Goal: Task Accomplishment & Management: Manage account settings

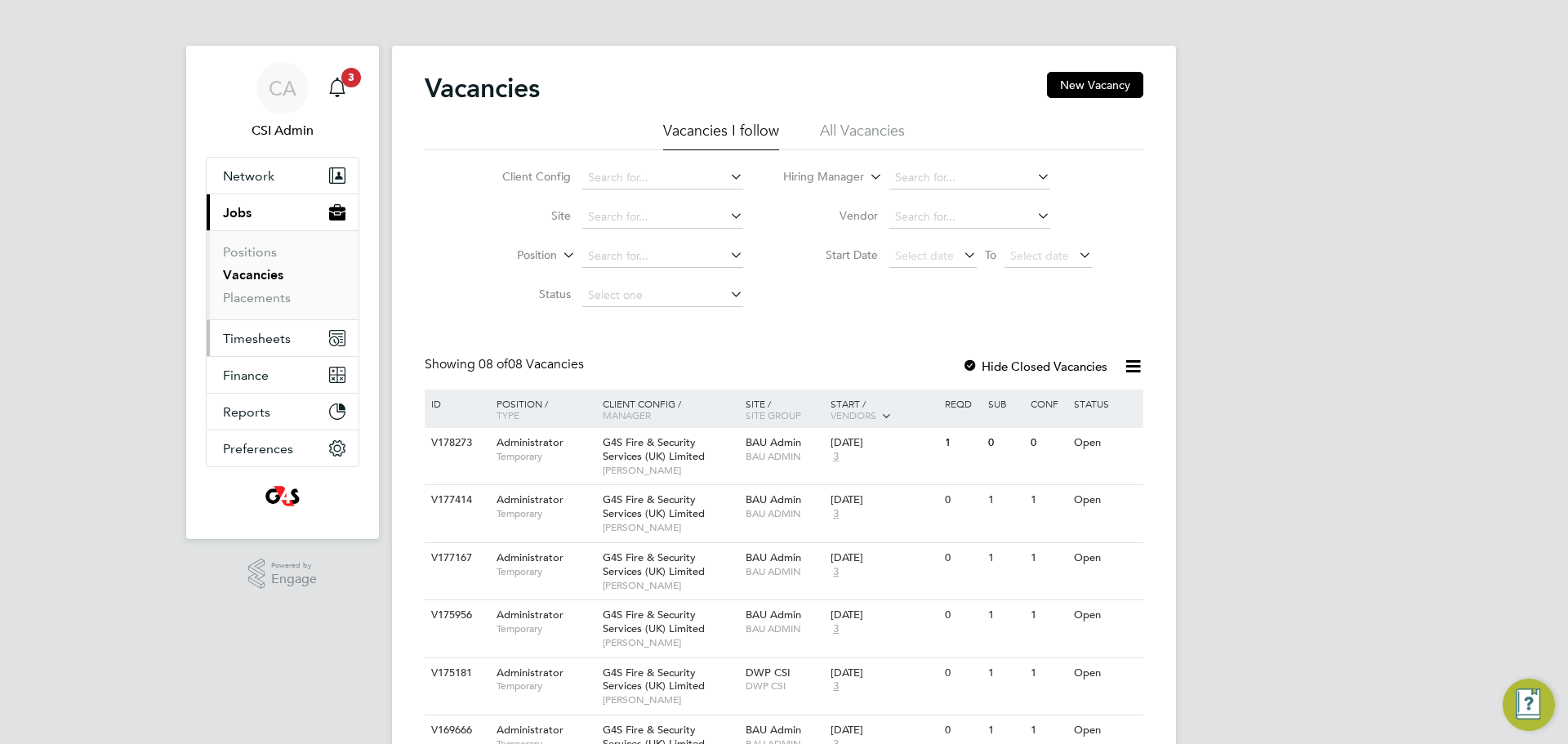
click at [268, 323] on button "Timesheets" at bounding box center [282, 337] width 152 height 36
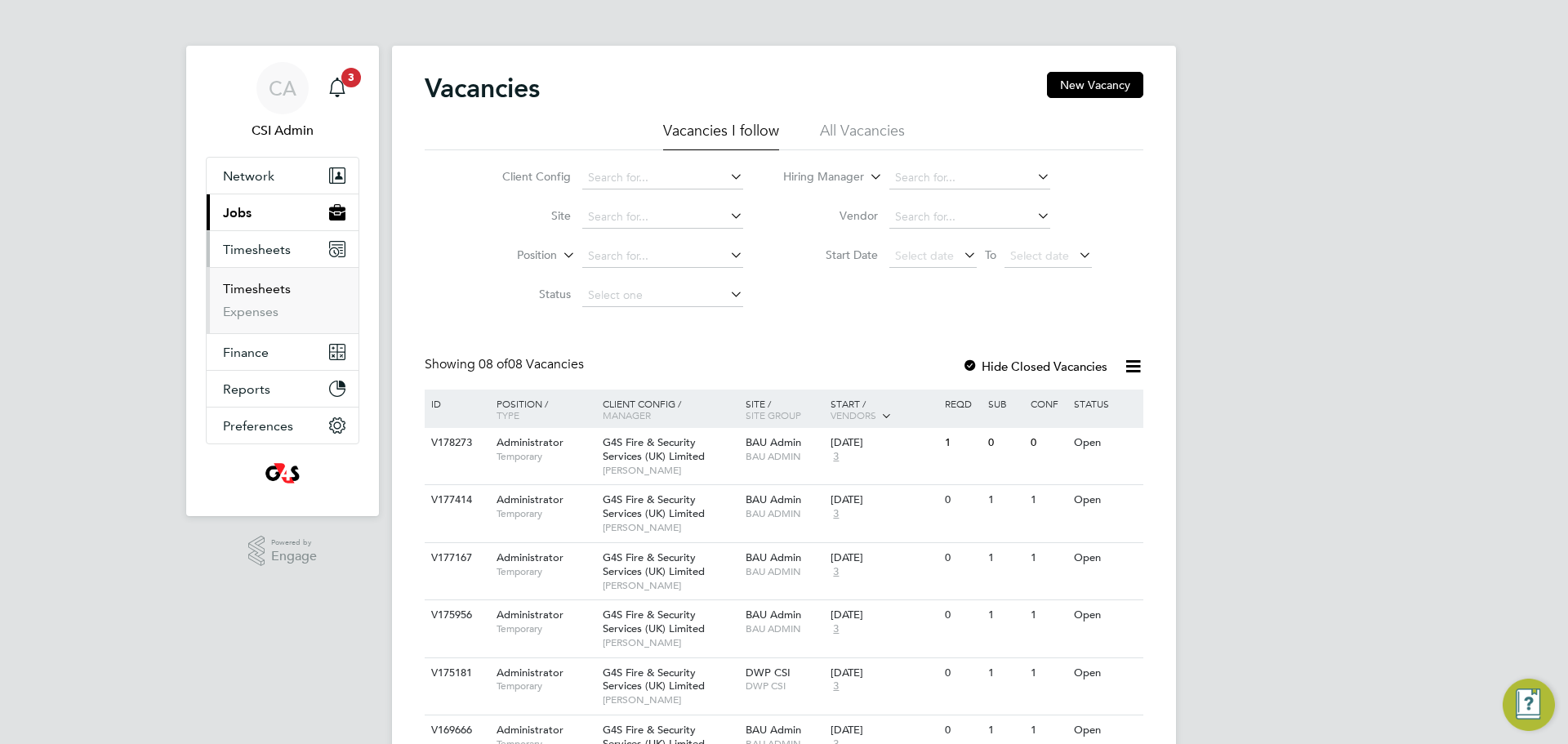
click at [258, 281] on link "Timesheets" at bounding box center [257, 289] width 68 height 16
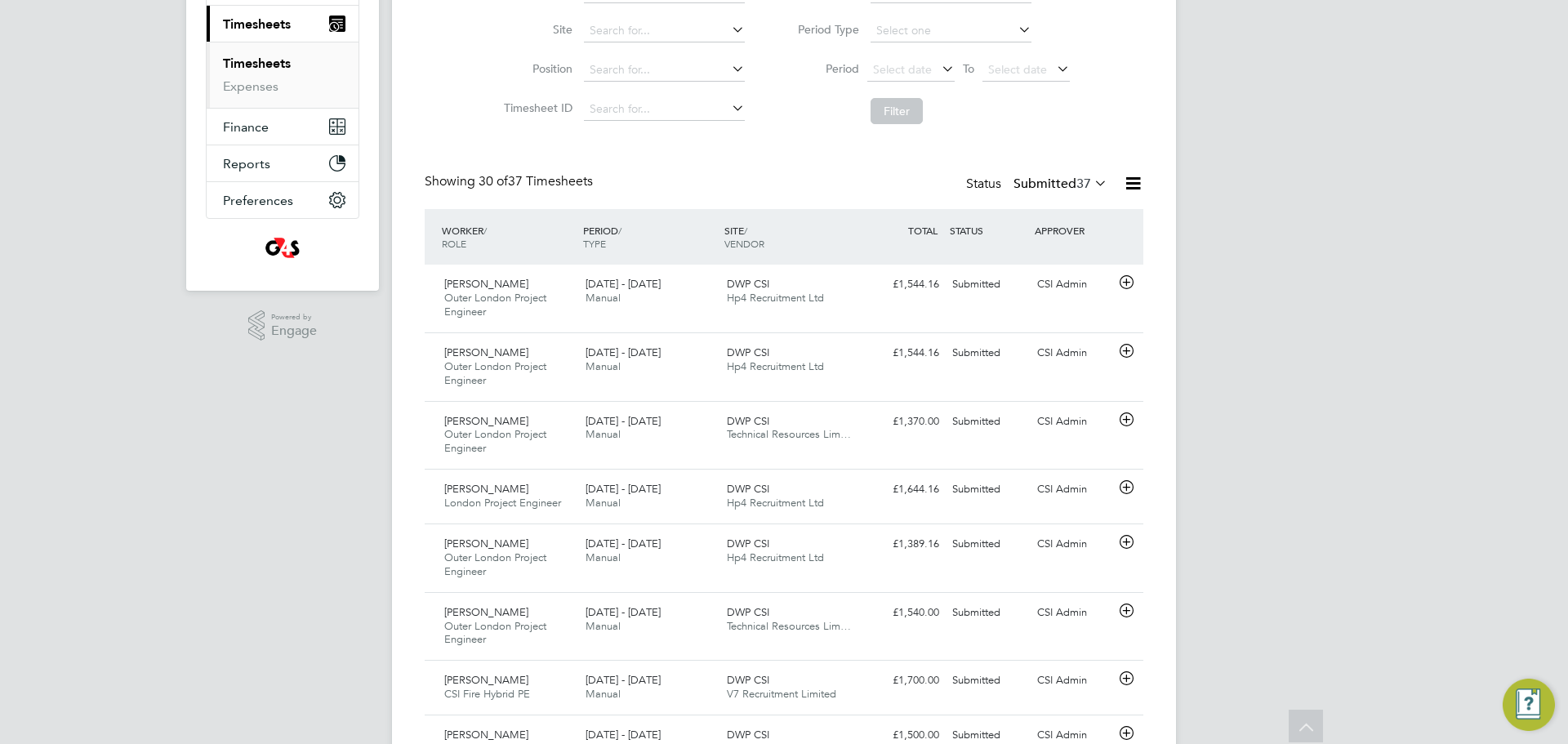
scroll to position [5, 0]
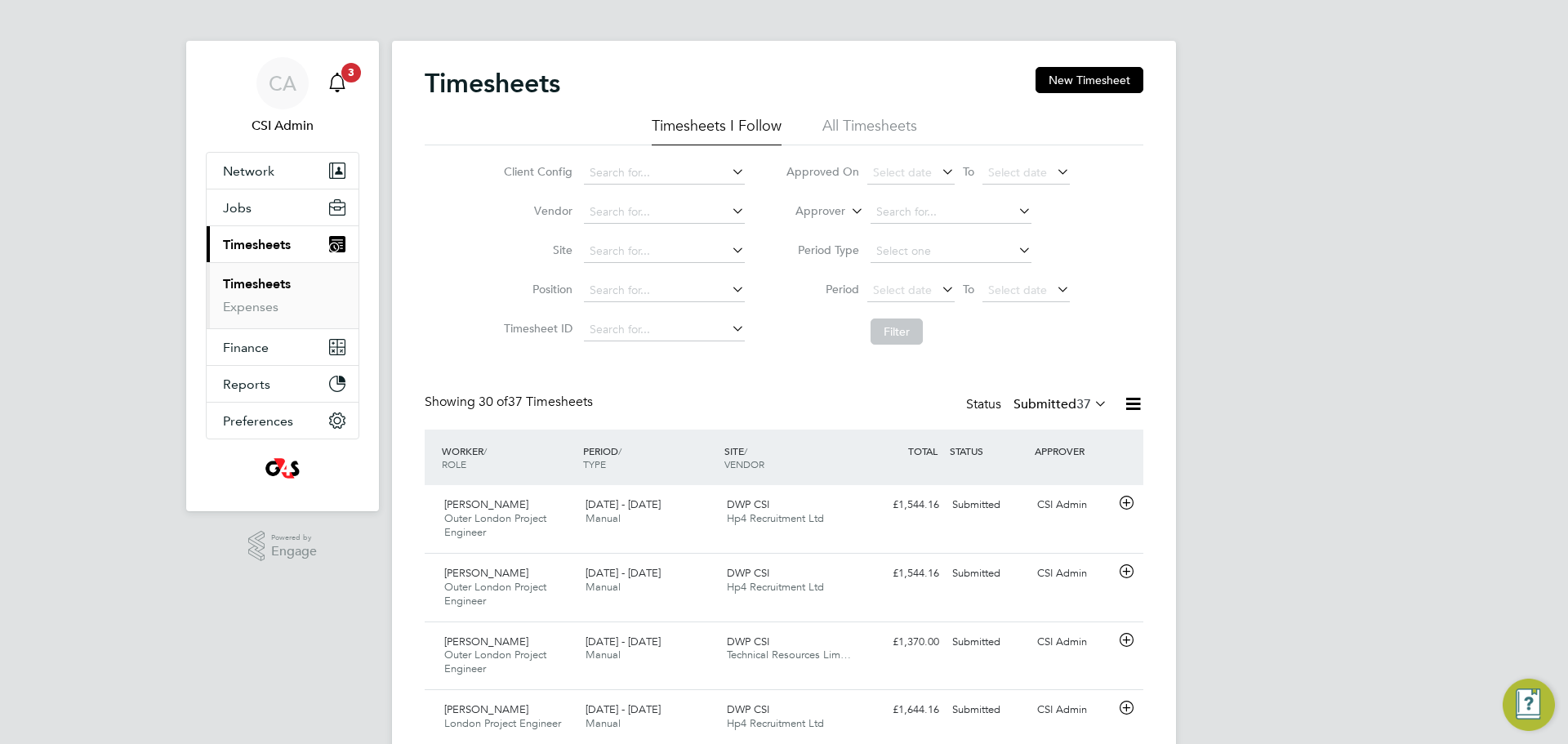
click at [344, 77] on span "3" at bounding box center [351, 73] width 20 height 20
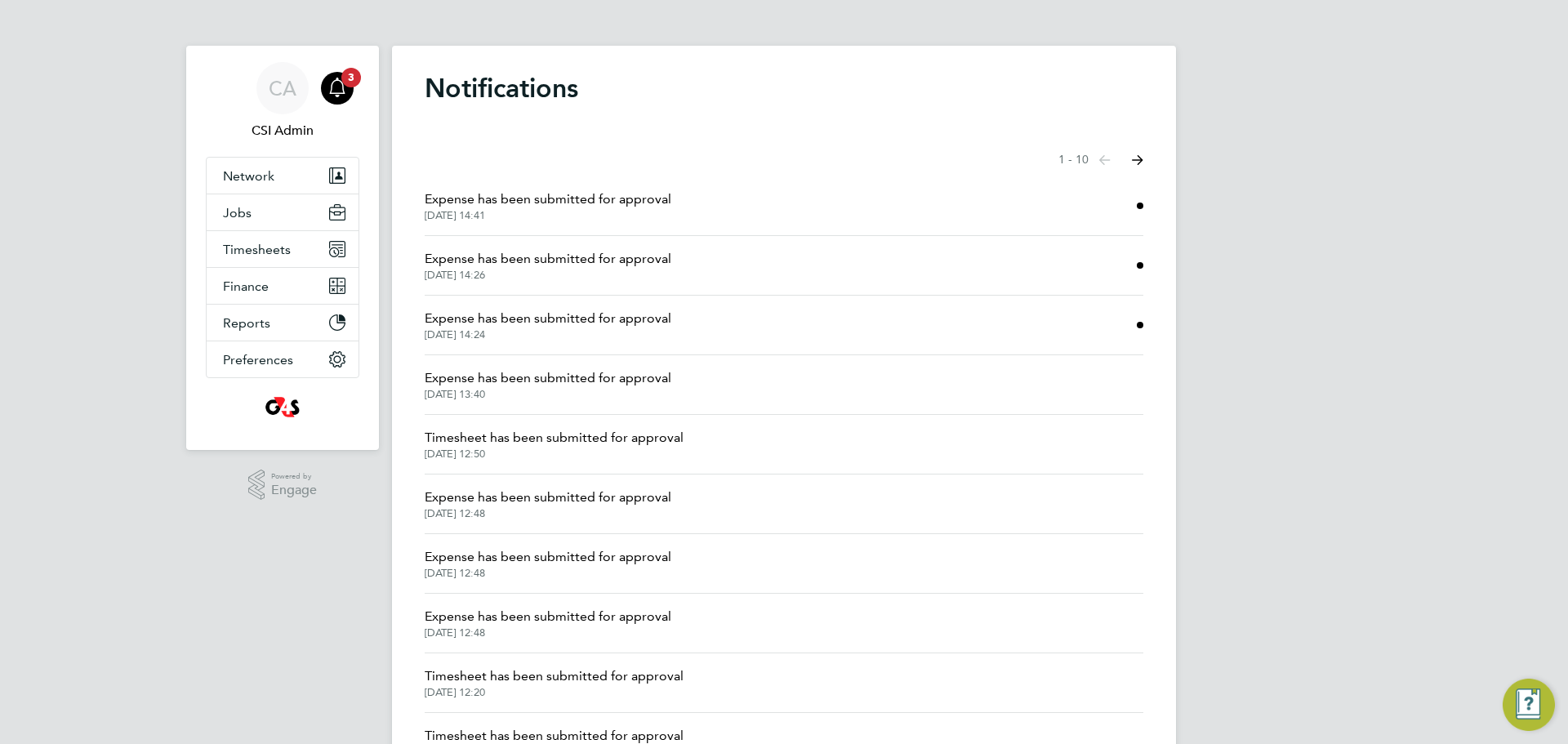
click at [289, 246] on div "CA CSI Admin Notifications 3 Applications: Network Team Members Businesses Site…" at bounding box center [784, 415] width 1568 height 832
click at [262, 265] on button "Timesheets" at bounding box center [282, 249] width 152 height 36
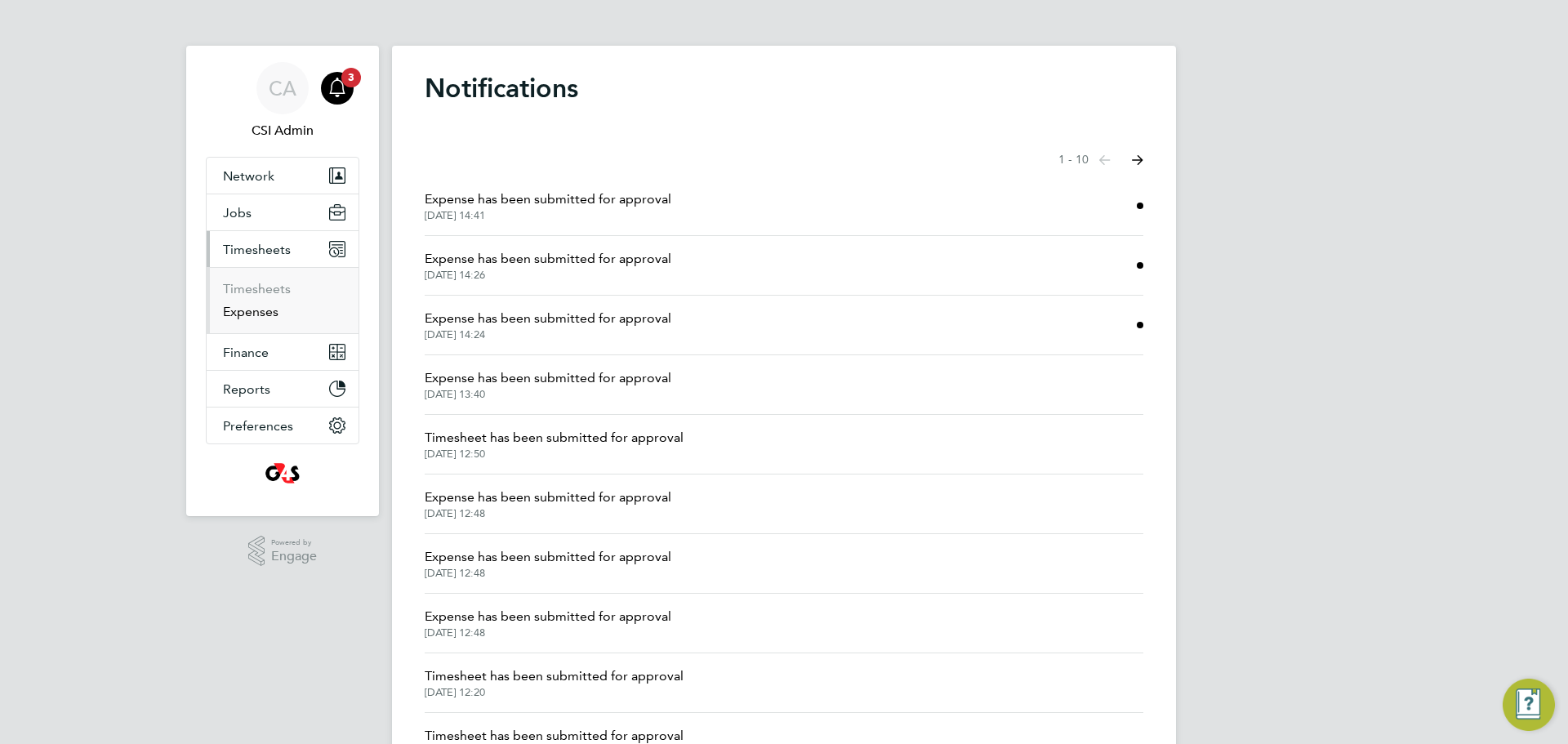
click at [261, 306] on link "Expenses" at bounding box center [250, 311] width 55 height 16
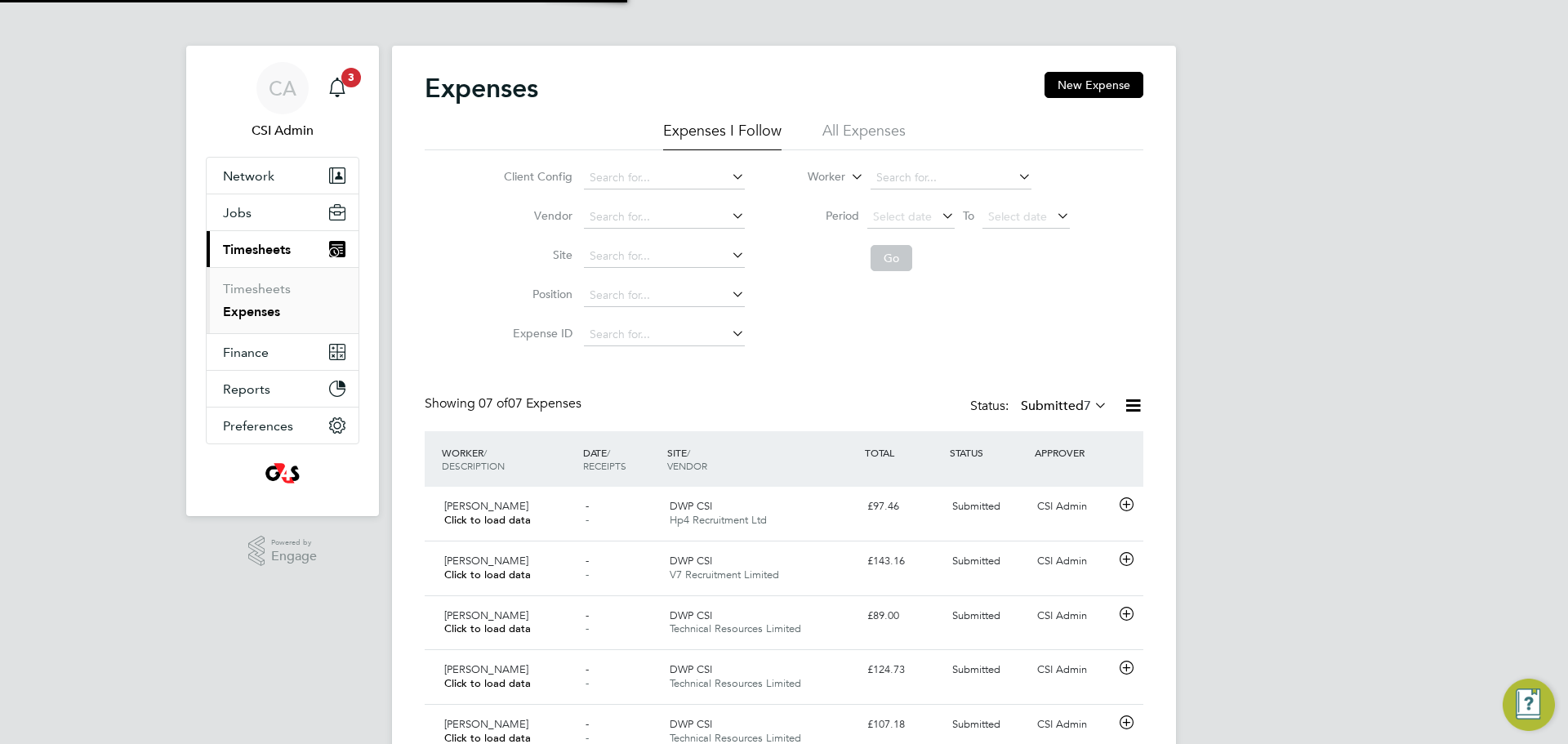
scroll to position [42, 142]
click at [344, 87] on icon "Main navigation" at bounding box center [337, 87] width 20 height 20
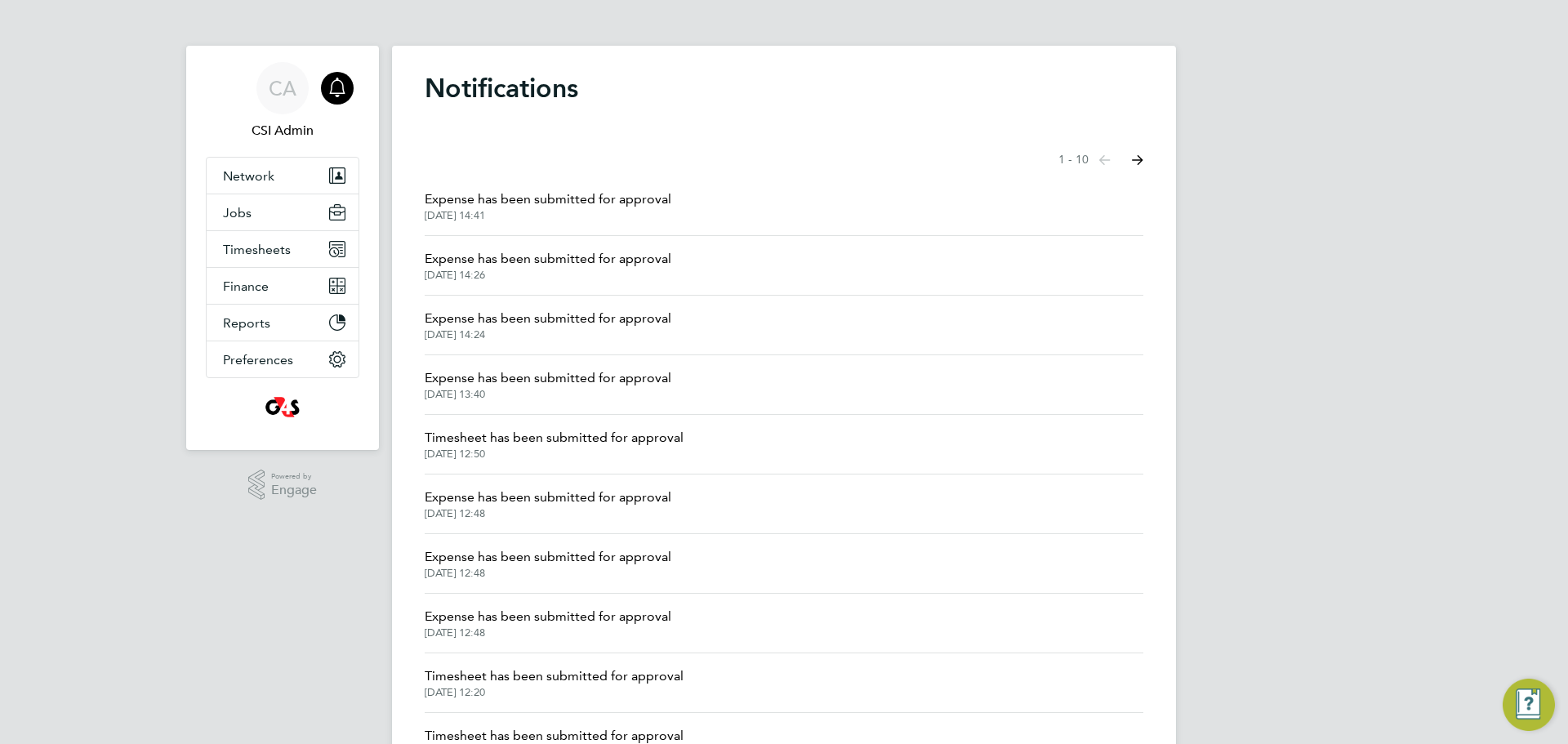
click at [596, 185] on li "Expense has been submitted for approval [DATE] 14:41" at bounding box center [784, 206] width 719 height 60
click at [593, 197] on span "Expense has been submitted for approval" at bounding box center [548, 199] width 246 height 20
click at [586, 263] on span "Expense has been submitted for approval" at bounding box center [548, 258] width 246 height 20
click at [615, 324] on span "Expense has been submitted for approval" at bounding box center [548, 318] width 246 height 20
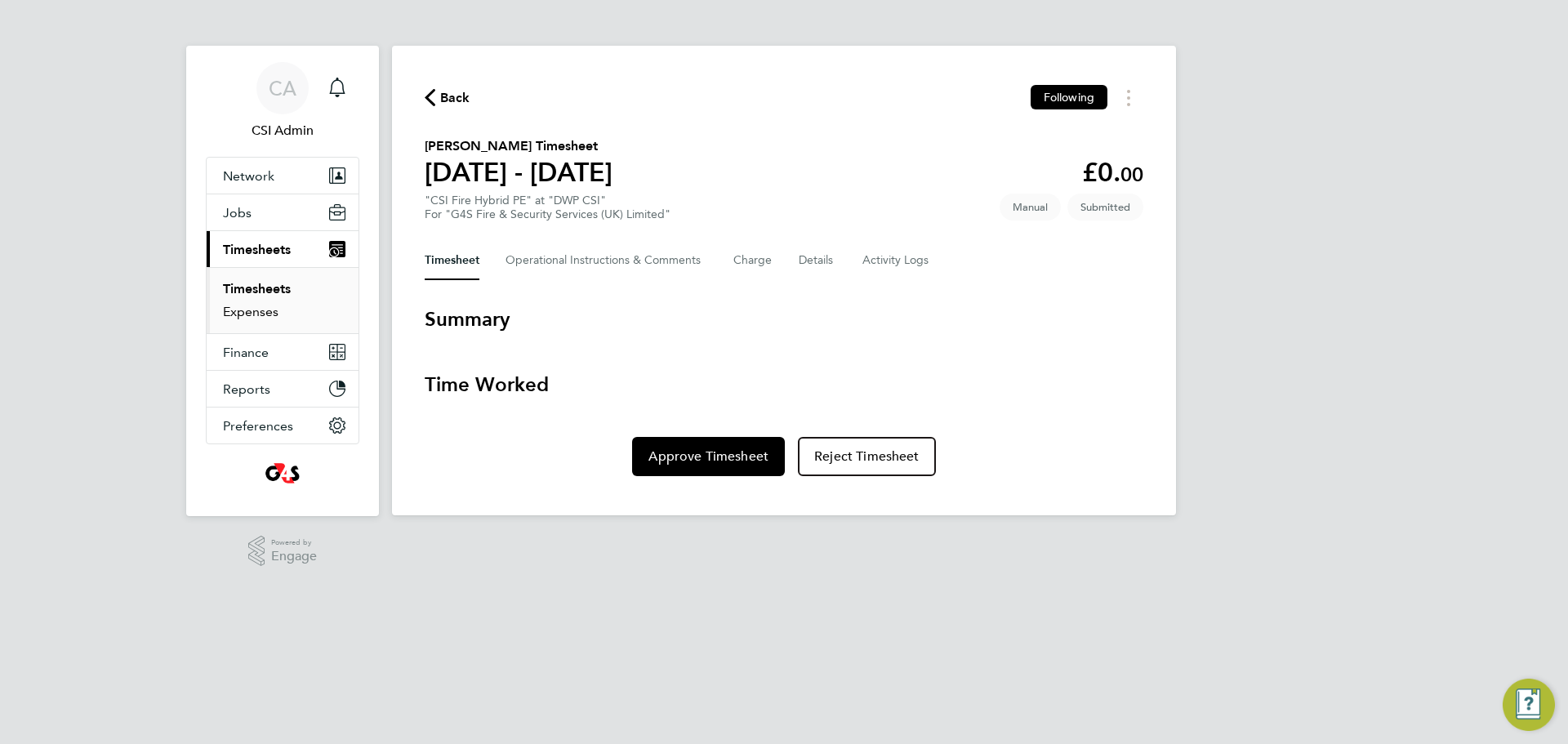
click at [257, 305] on link "Expenses" at bounding box center [250, 311] width 55 height 16
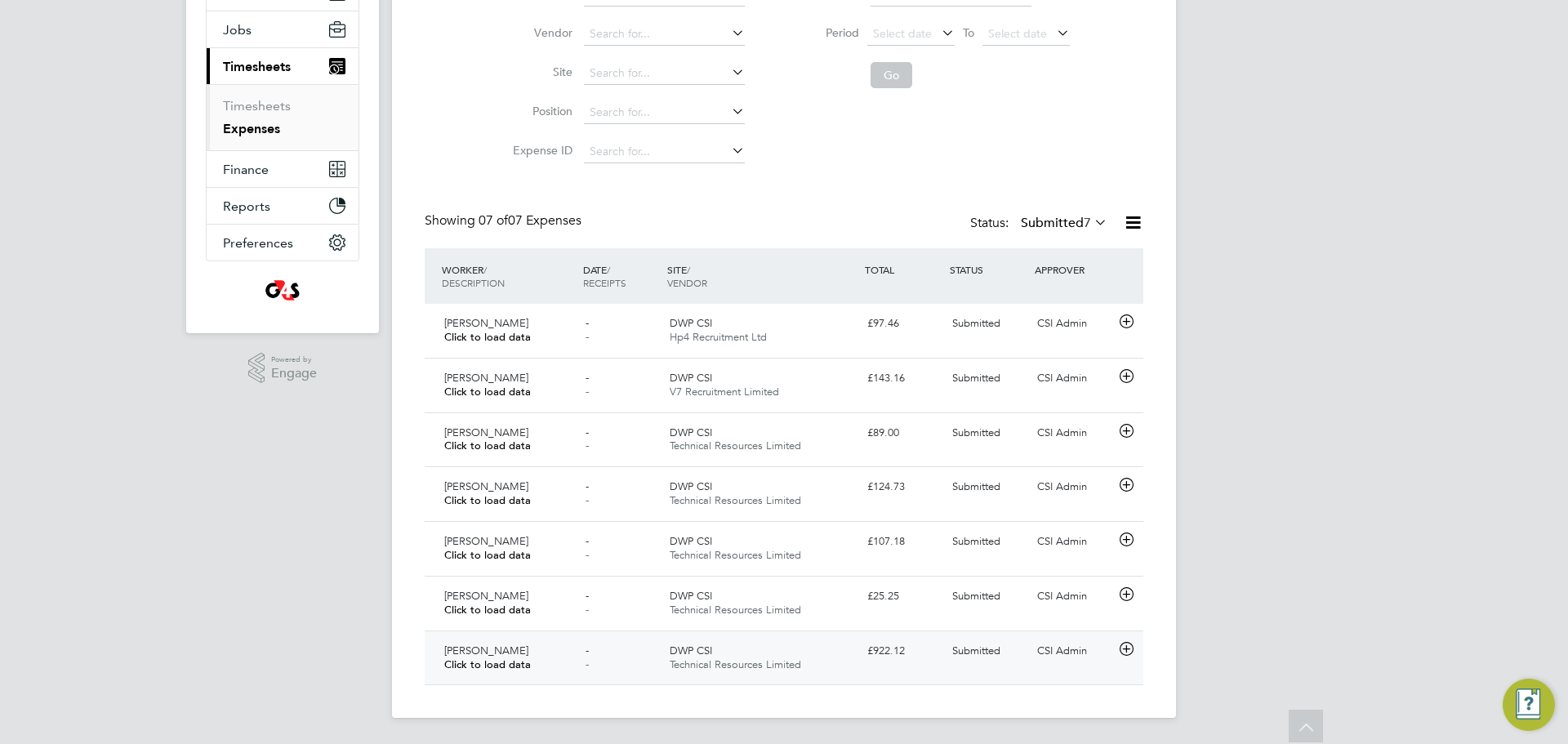
click at [531, 647] on div "[PERSON_NAME] Click to load data" at bounding box center [508, 658] width 141 height 41
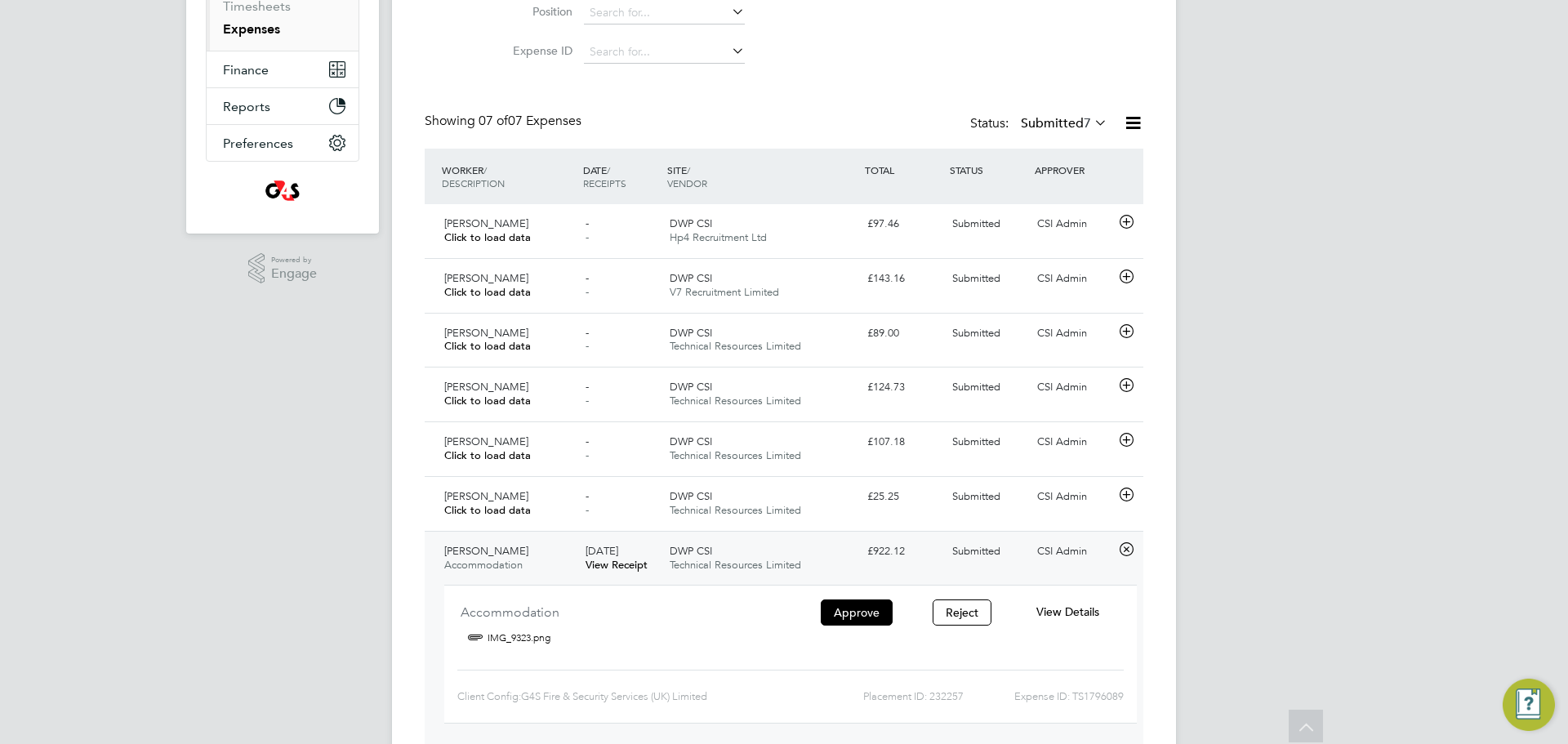
click at [1069, 612] on span "View Details" at bounding box center [1067, 611] width 63 height 15
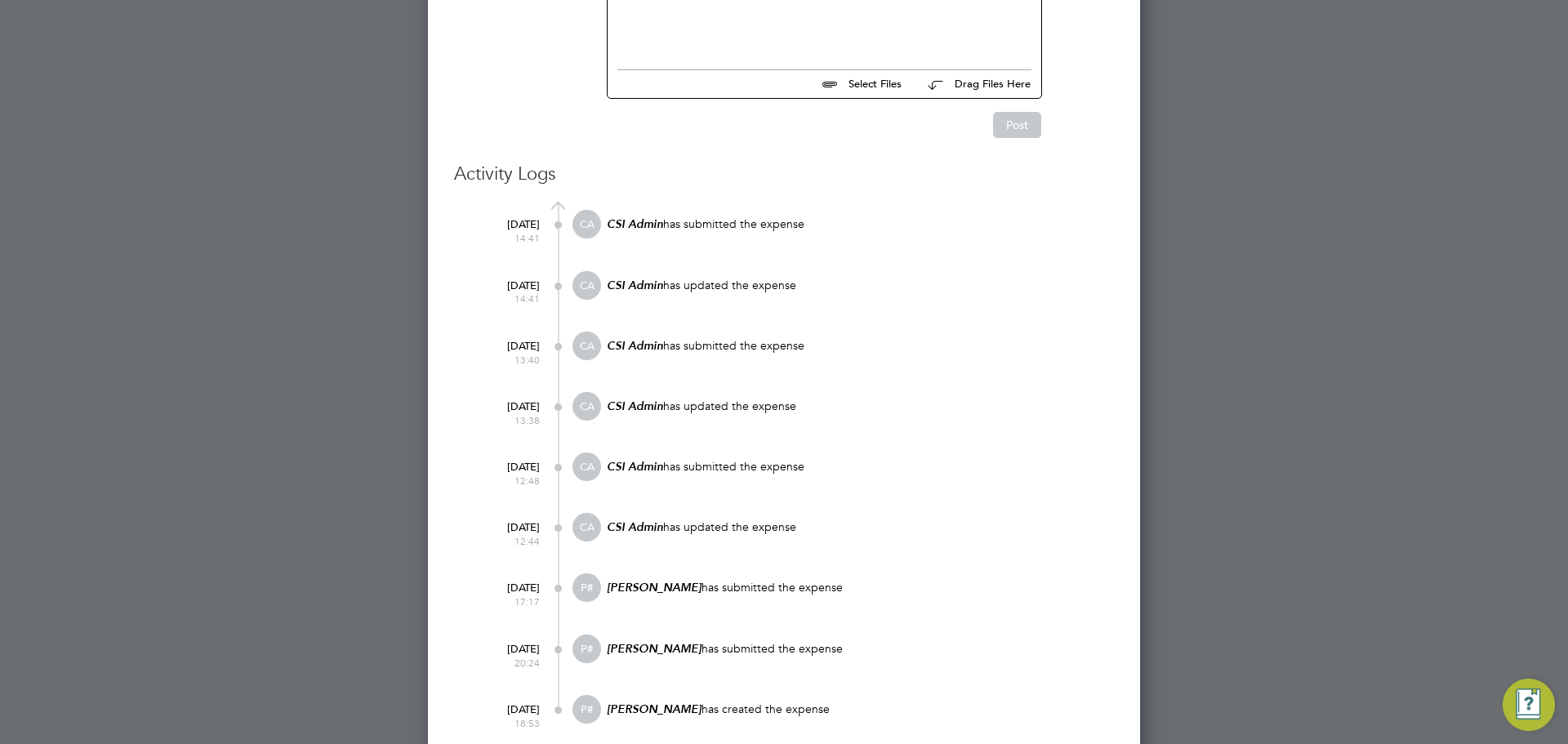
drag, startPoint x: 680, startPoint y: 527, endPoint x: 865, endPoint y: 529, distance: 185.0
click at [865, 529] on p "CSI Admin has updated the expense" at bounding box center [859, 527] width 509 height 16
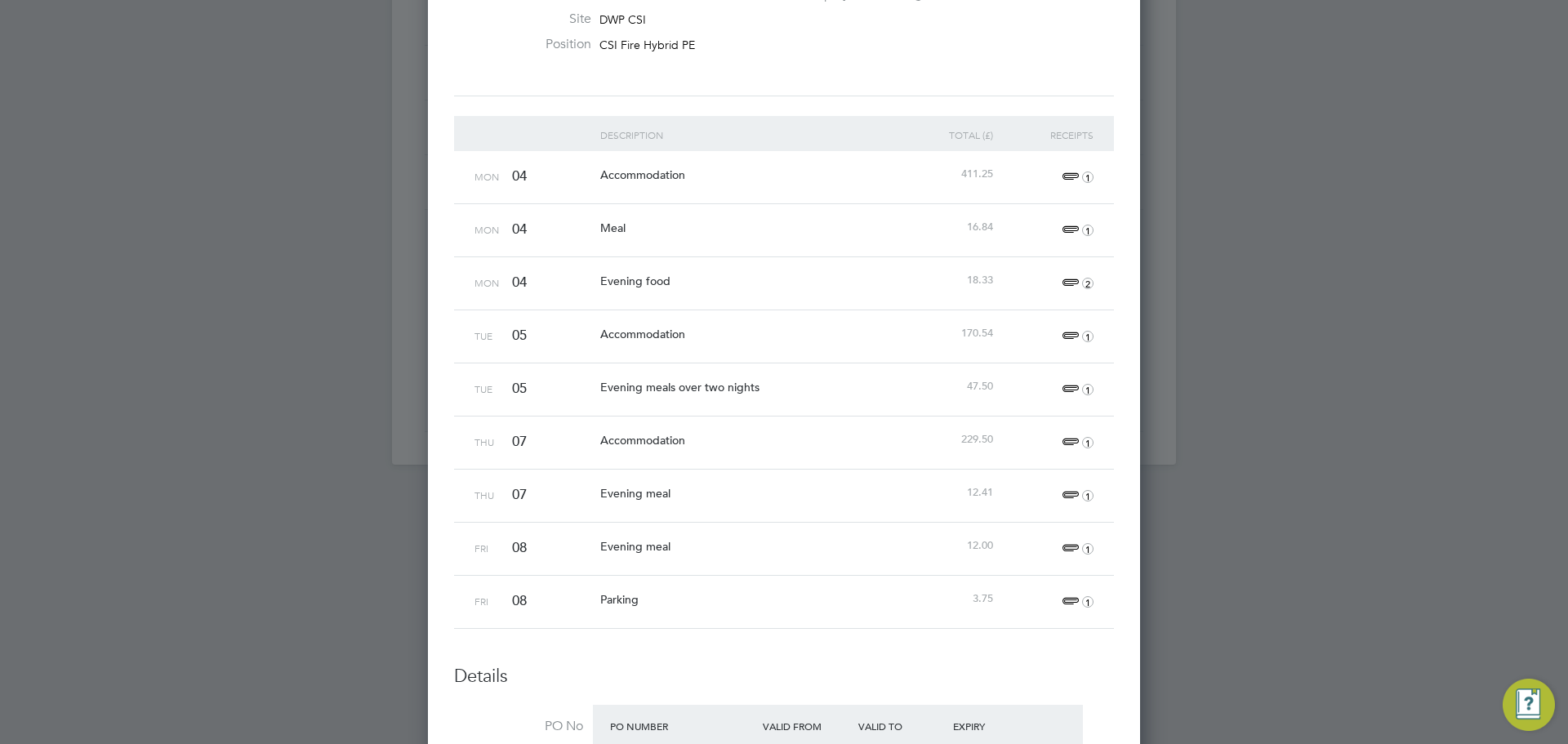
click at [1254, 421] on div at bounding box center [784, 372] width 1568 height 744
drag, startPoint x: 1170, startPoint y: 521, endPoint x: 1204, endPoint y: 481, distance: 52.5
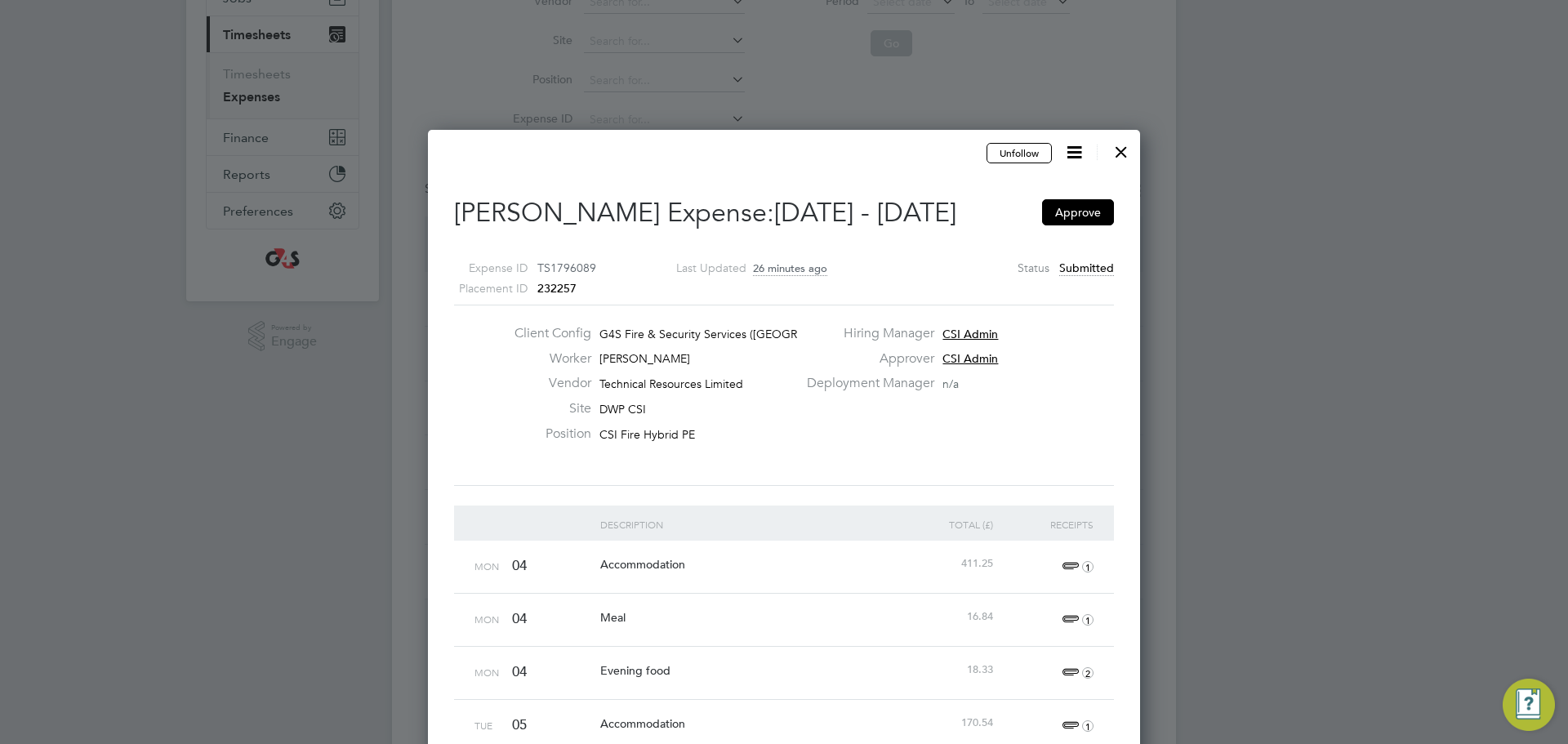
scroll to position [212, 0]
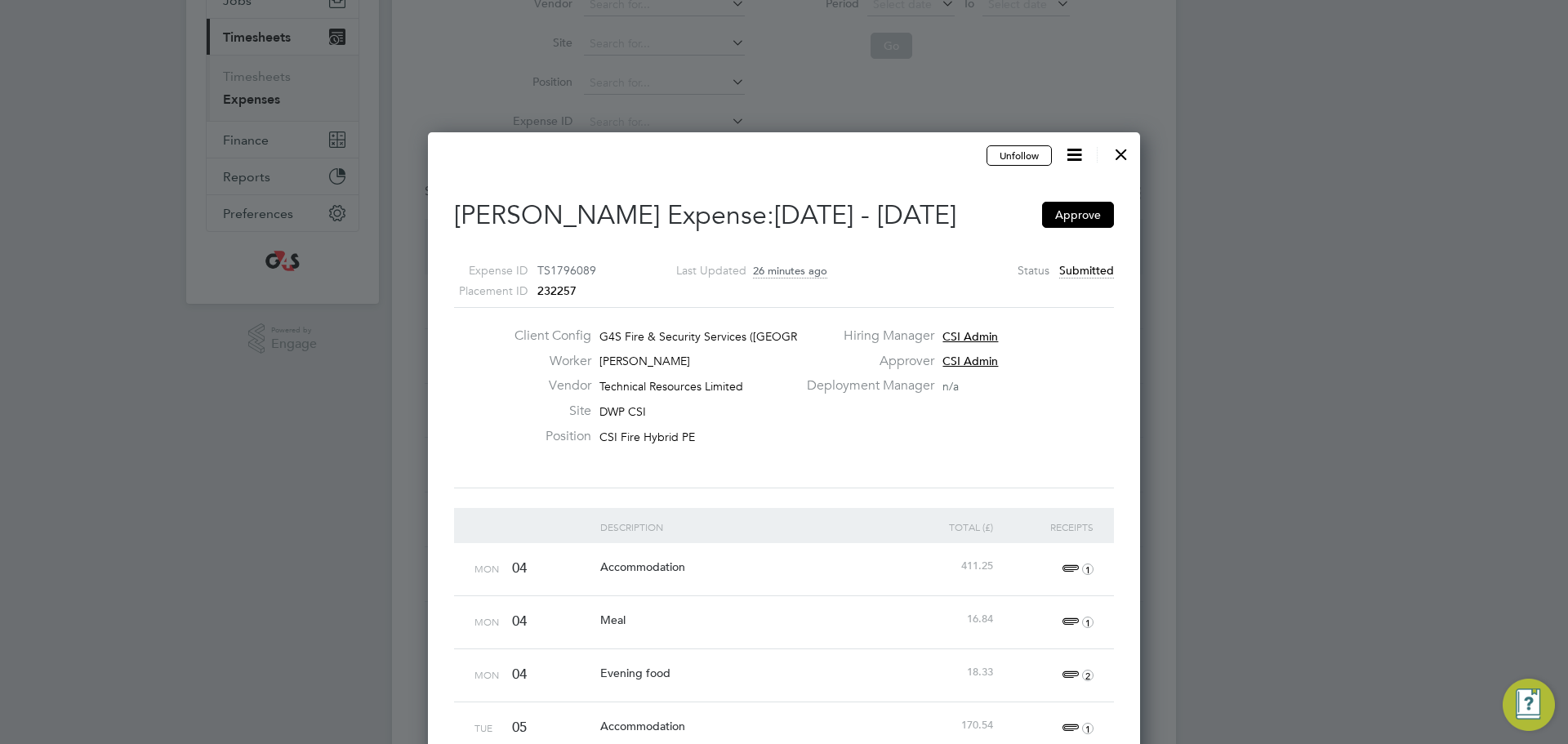
click at [1115, 147] on div at bounding box center [1121, 150] width 29 height 29
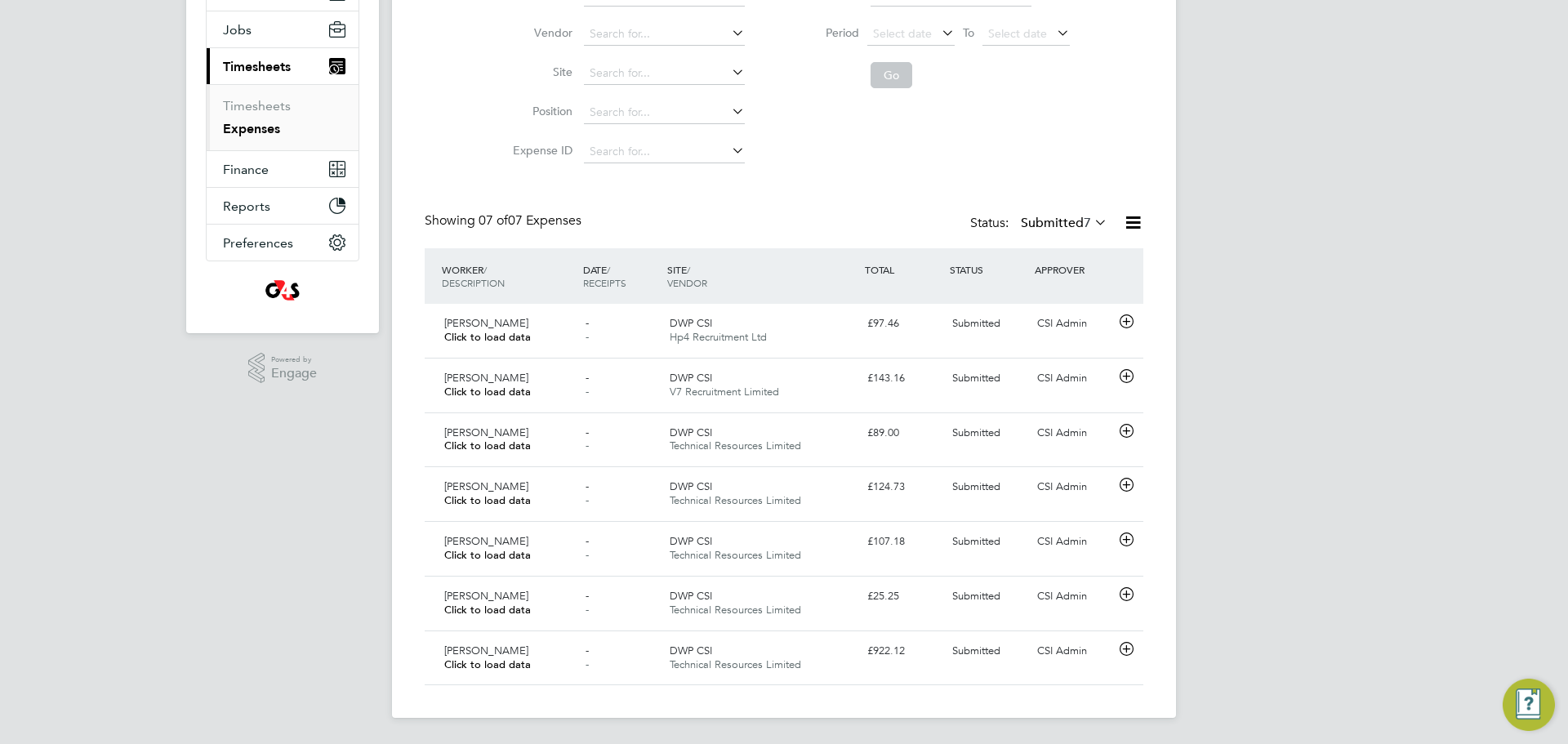
scroll to position [8, 8]
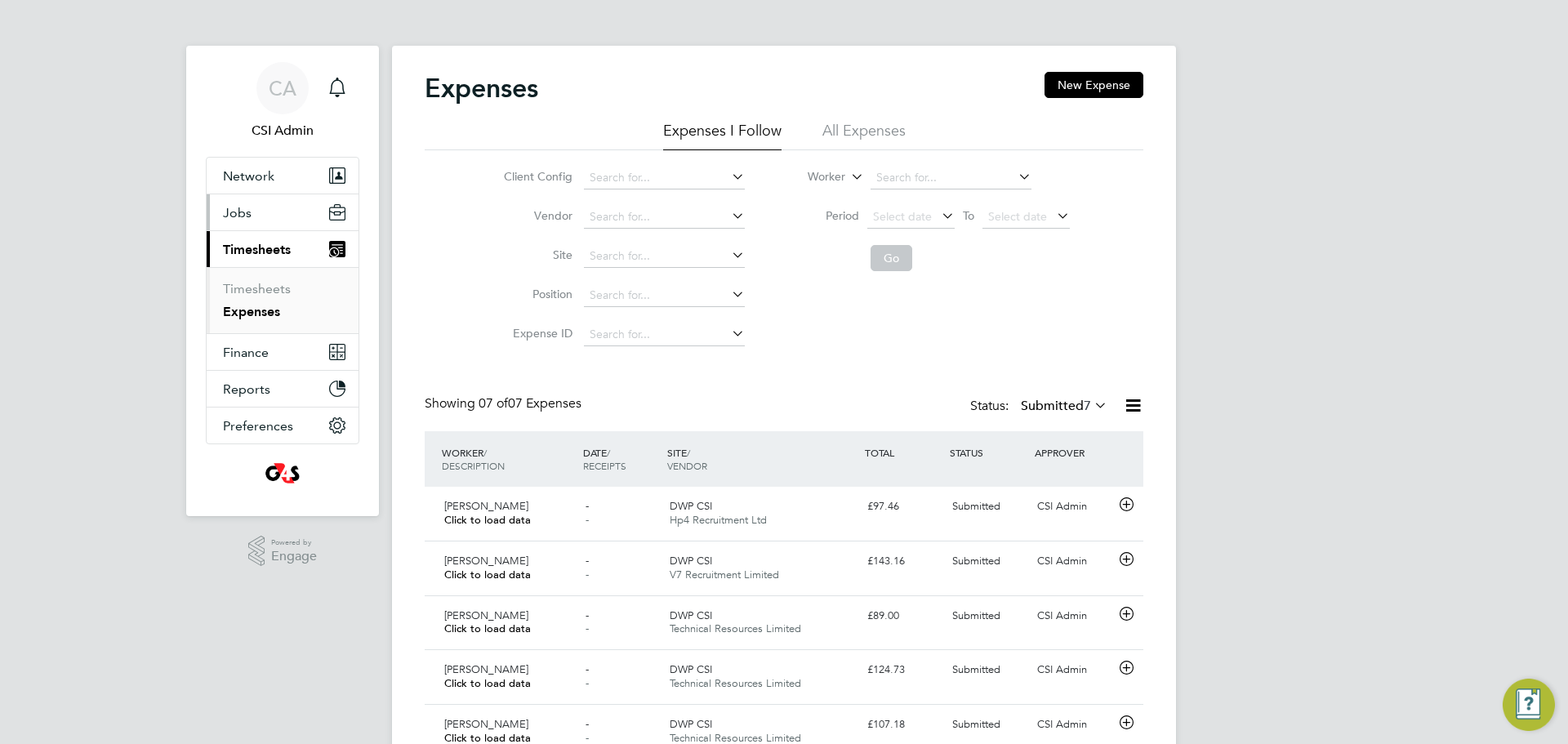
click at [266, 200] on button "Jobs" at bounding box center [282, 212] width 152 height 36
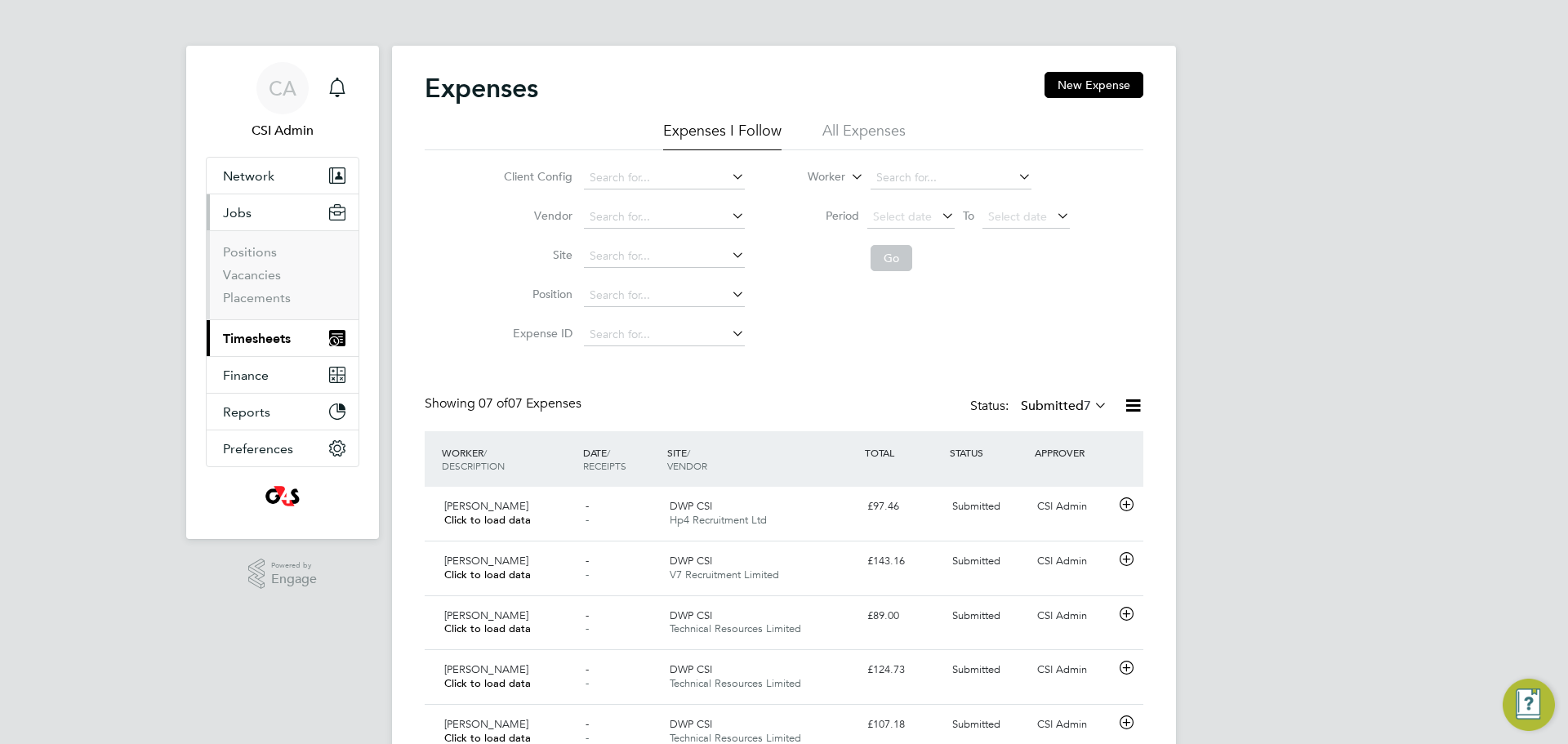
click at [281, 335] on span "Timesheets" at bounding box center [257, 338] width 68 height 16
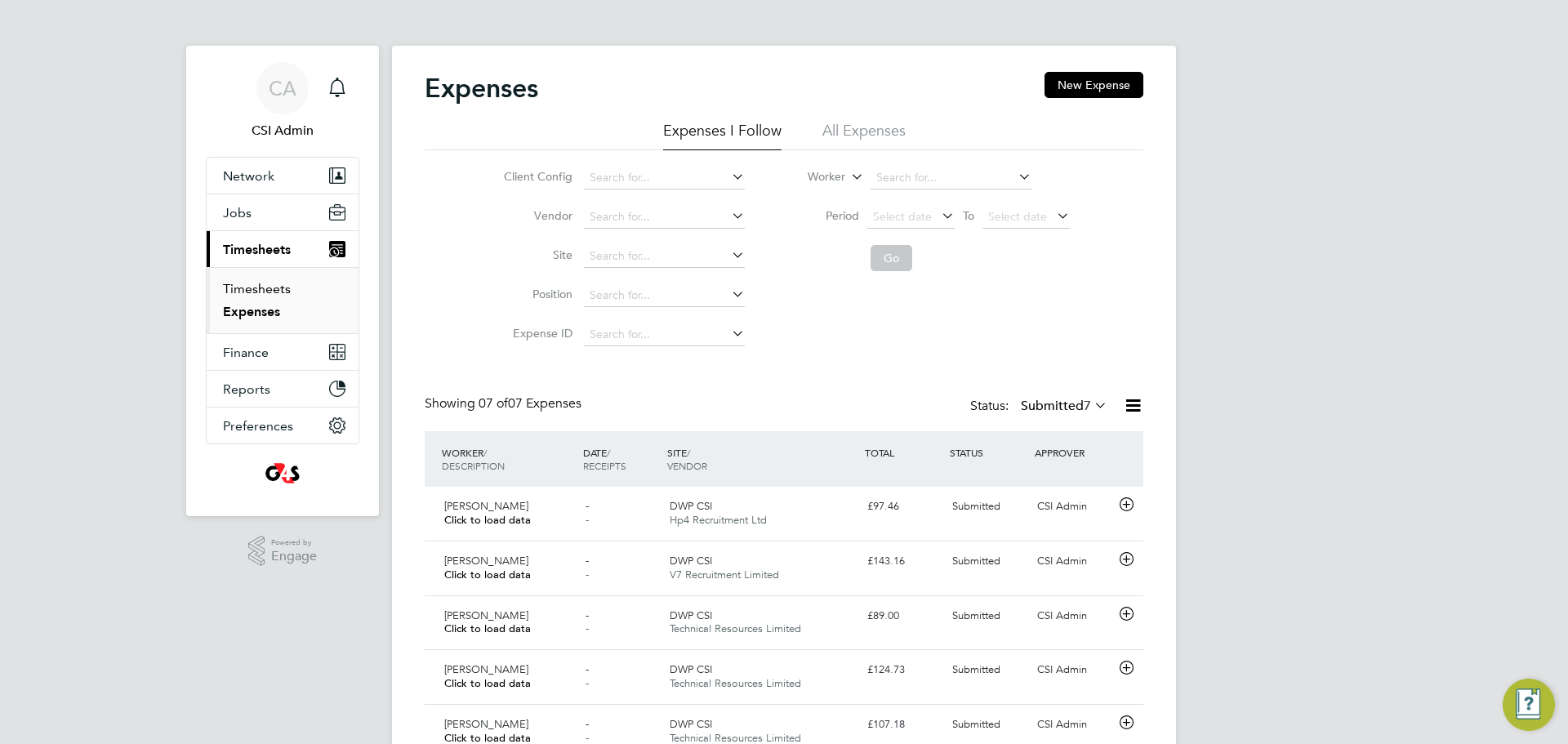
click at [267, 292] on link "Timesheets" at bounding box center [257, 289] width 68 height 16
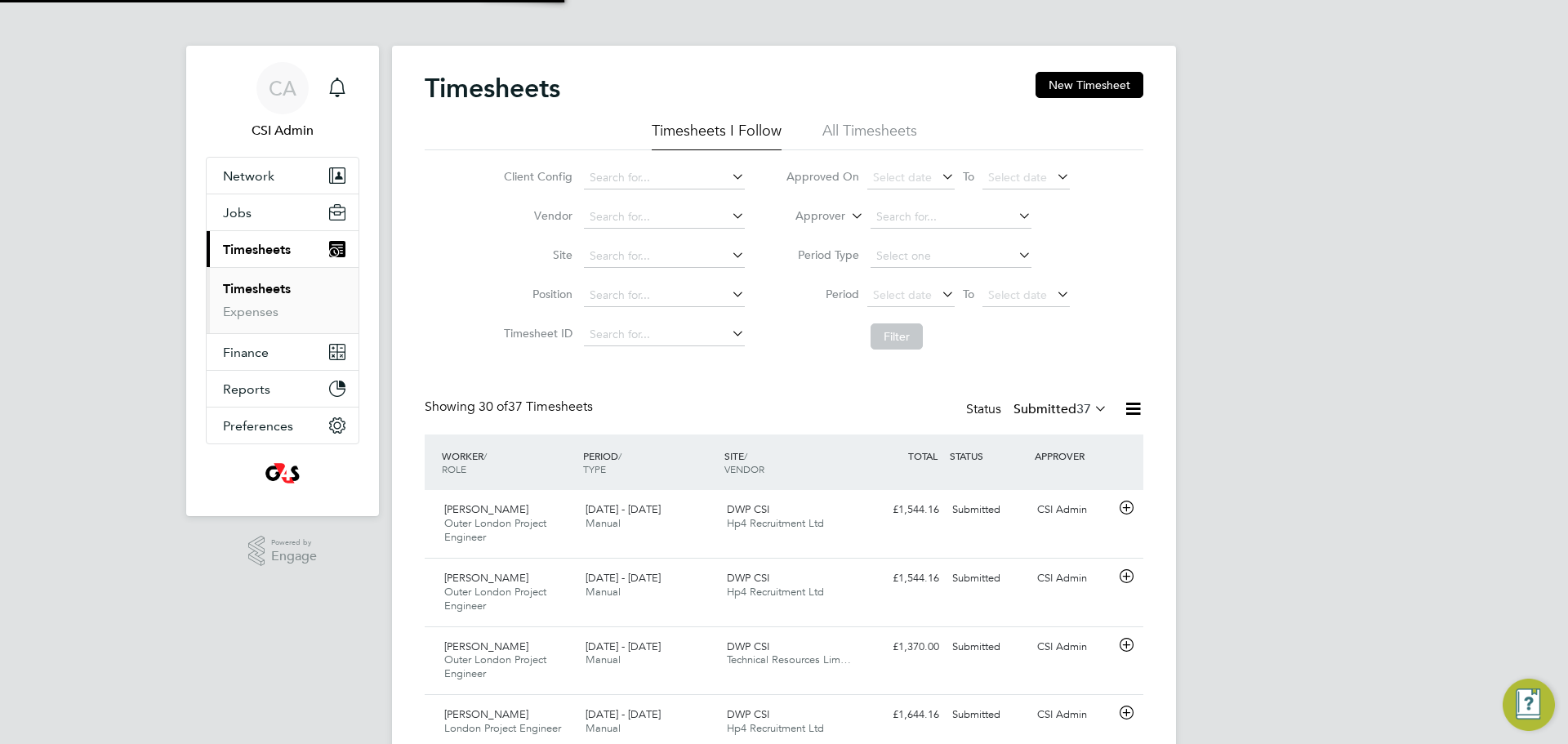
scroll to position [55, 142]
click at [240, 320] on ul "Timesheets Expenses" at bounding box center [282, 300] width 152 height 66
click at [244, 315] on link "Expenses" at bounding box center [250, 311] width 55 height 16
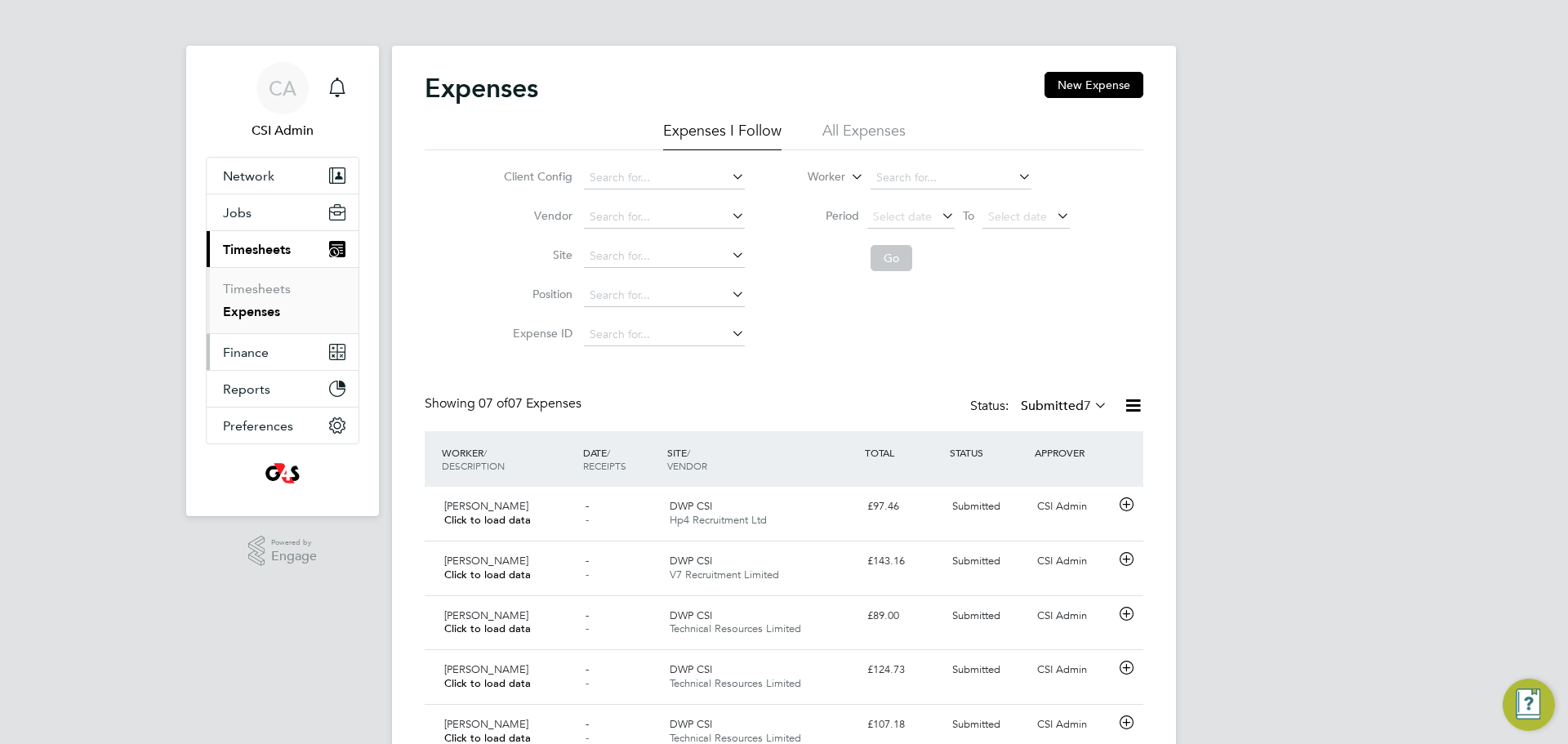
click at [254, 354] on span "Finance" at bounding box center [245, 352] width 46 height 16
click at [252, 286] on span "Finance" at bounding box center [245, 286] width 46 height 16
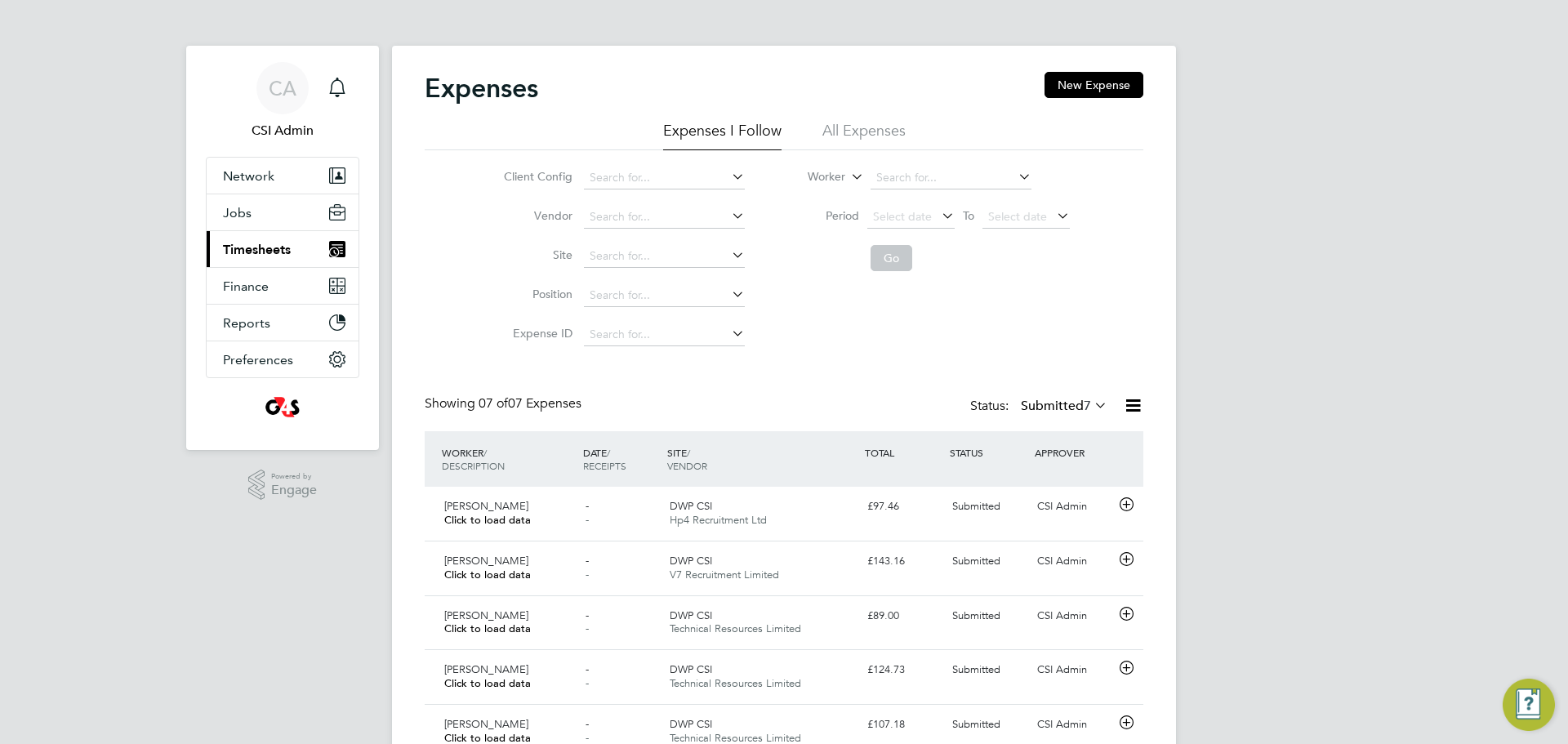
click at [276, 250] on span "Timesheets" at bounding box center [257, 250] width 68 height 16
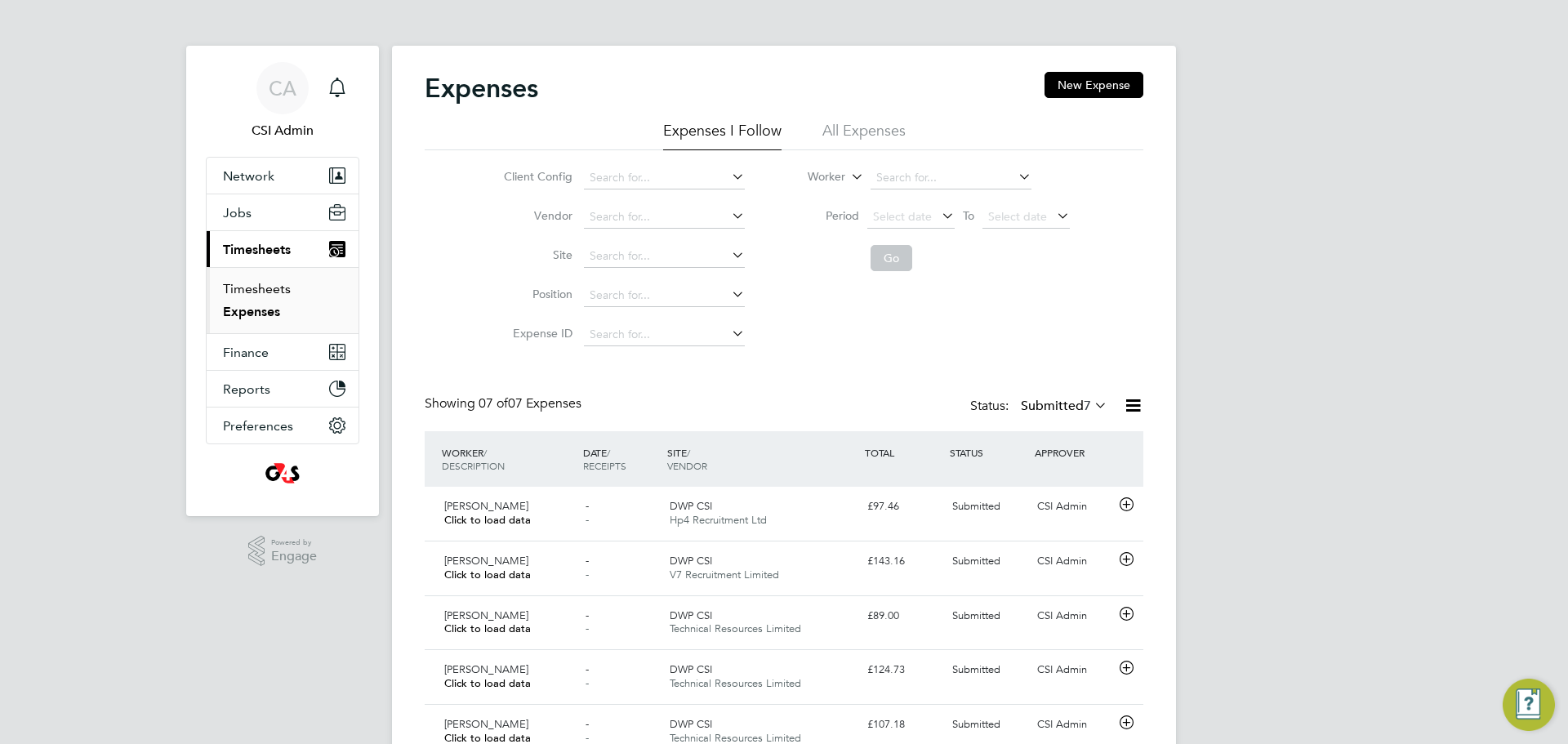
click at [240, 284] on link "Timesheets" at bounding box center [257, 289] width 68 height 16
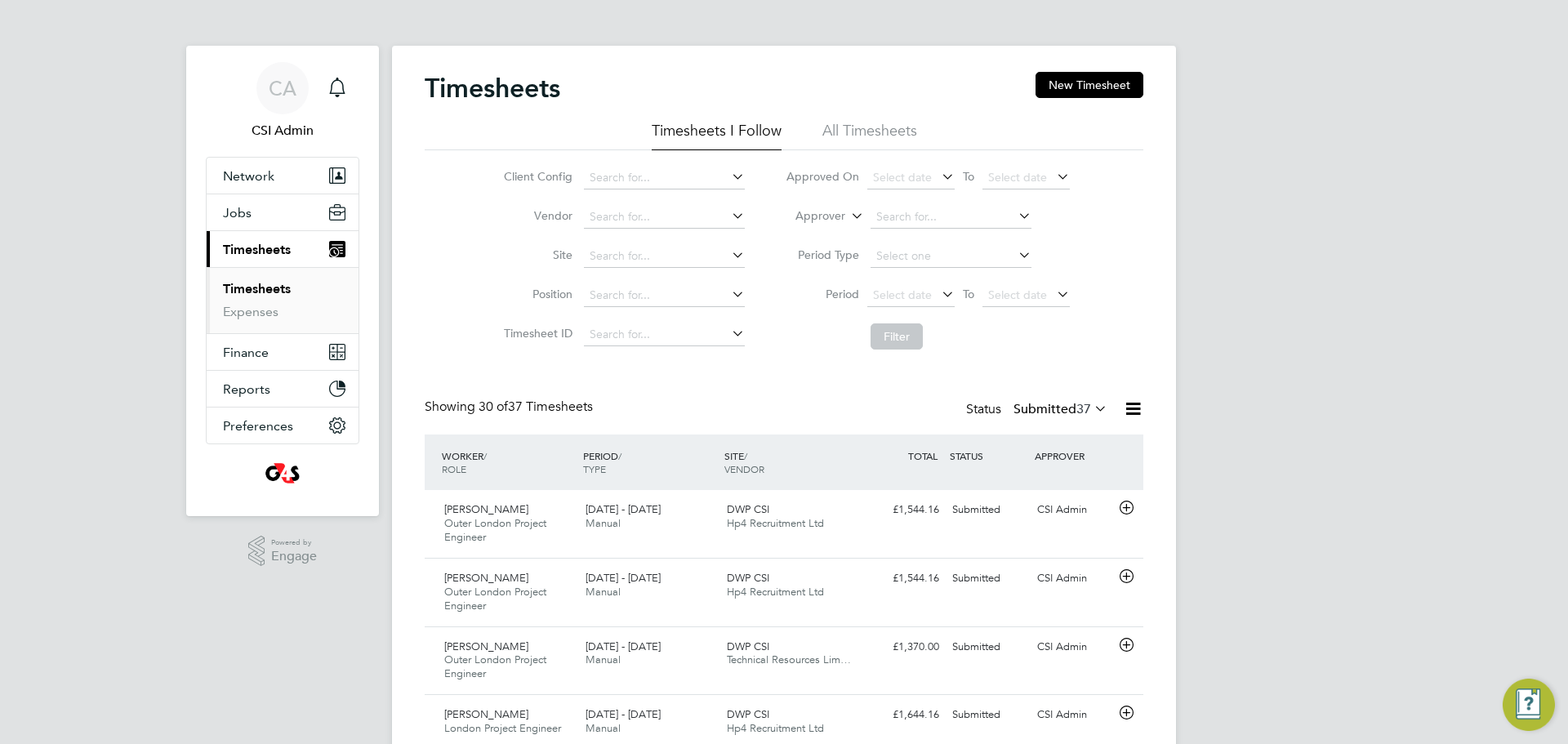
click at [264, 330] on ul "Timesheets Expenses" at bounding box center [282, 300] width 152 height 66
click at [263, 317] on link "Expenses" at bounding box center [250, 311] width 55 height 16
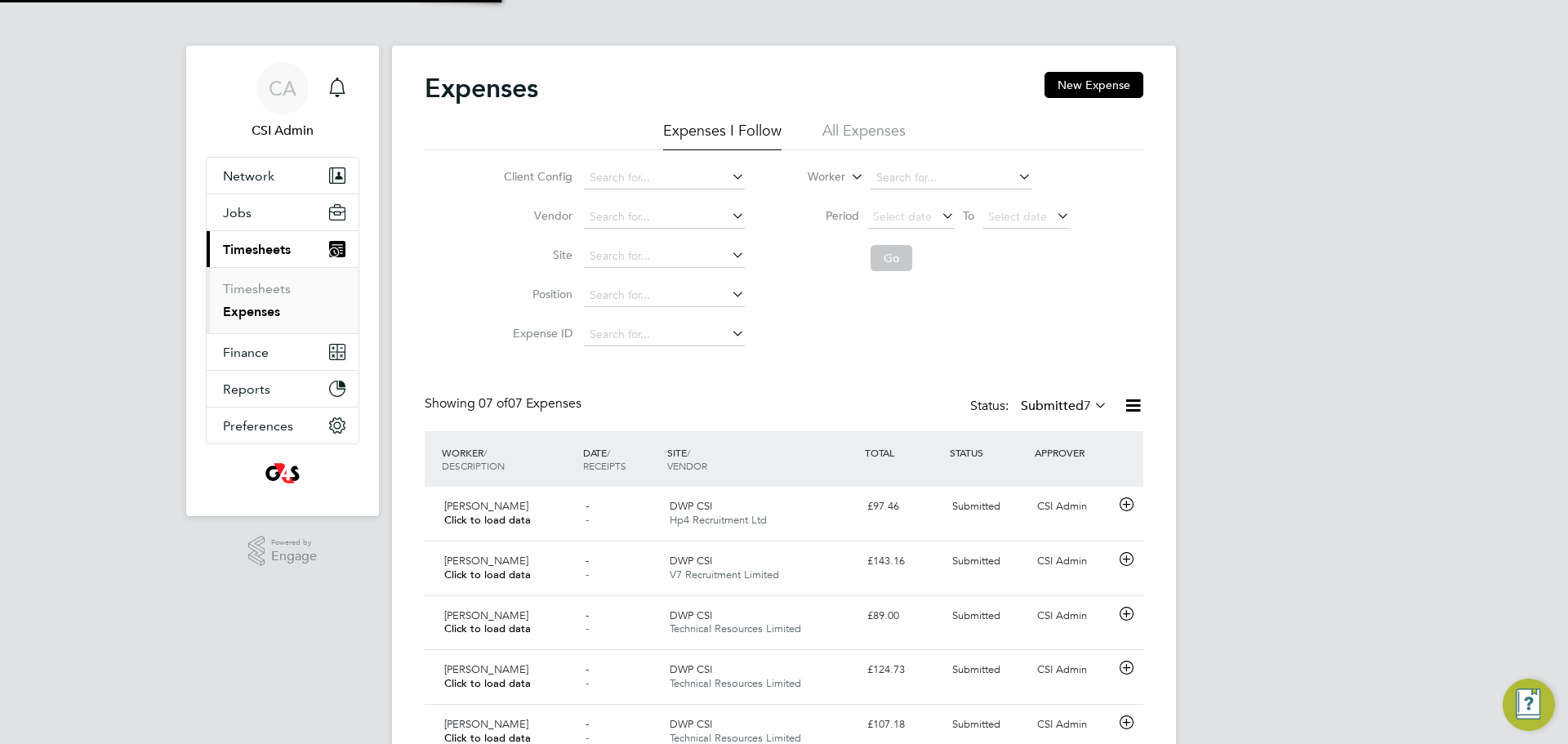
scroll to position [42, 142]
click at [295, 291] on li "Timesheets" at bounding box center [283, 292] width 122 height 23
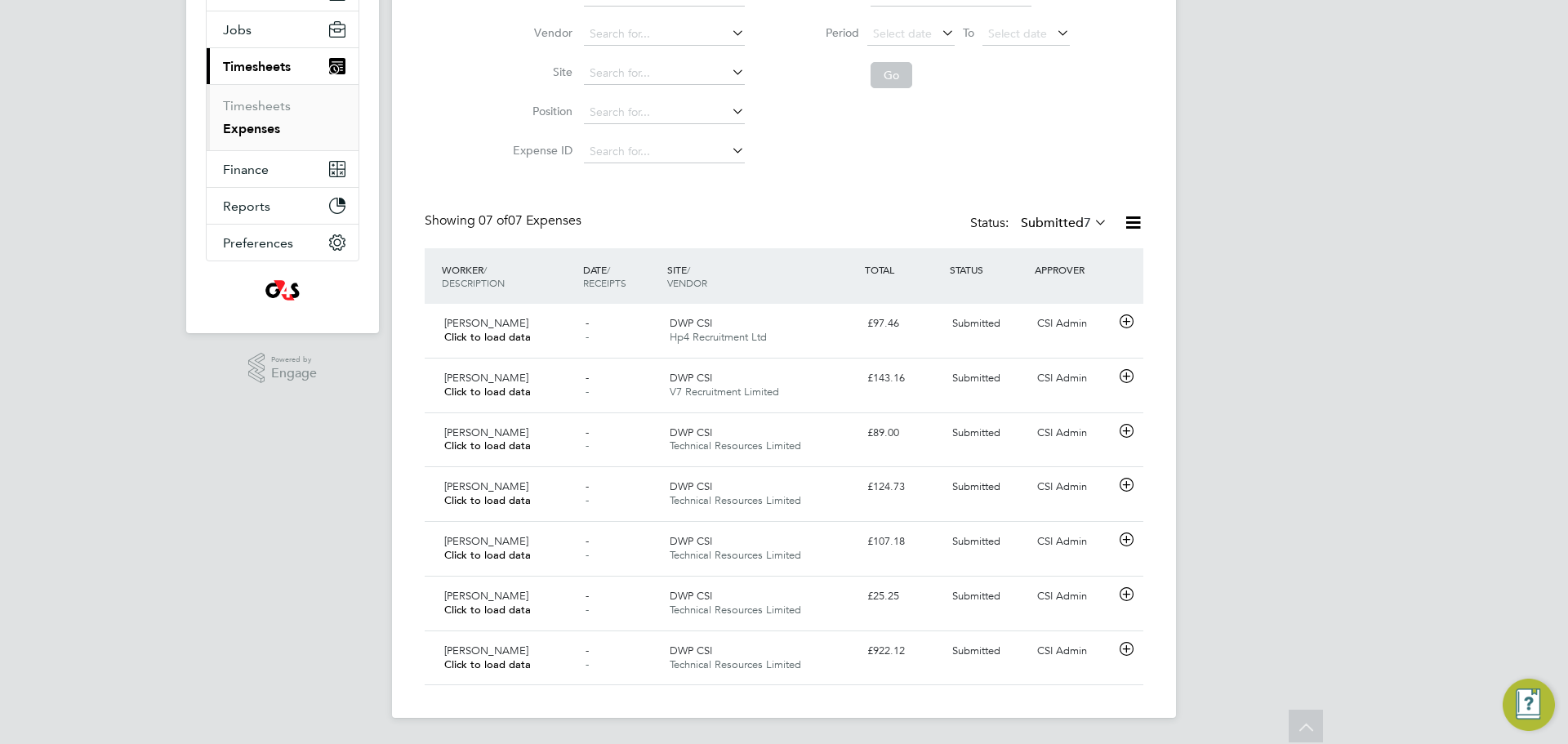
click at [272, 116] on li "Timesheets" at bounding box center [283, 109] width 122 height 23
click at [277, 105] on link "Timesheets" at bounding box center [257, 106] width 68 height 16
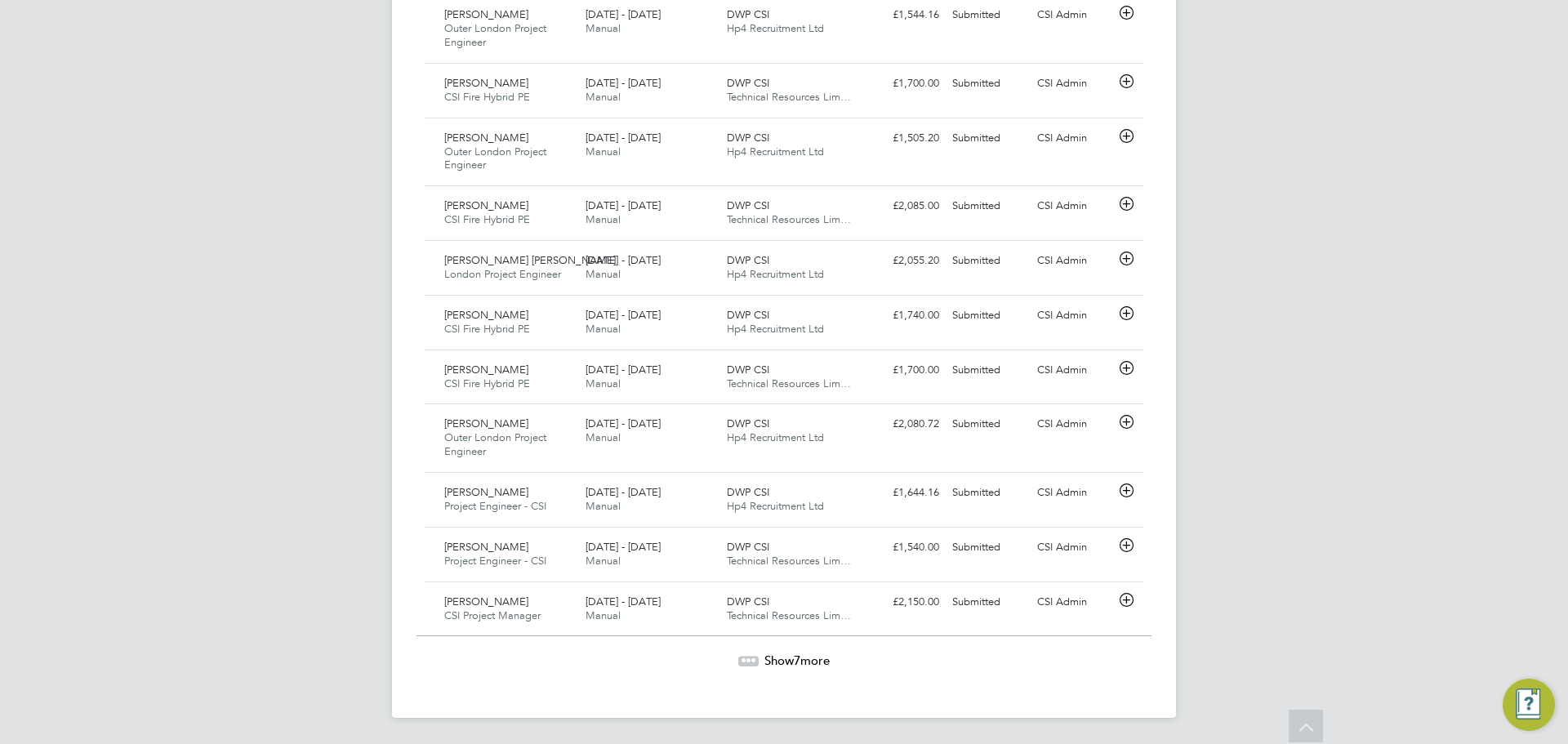
click at [782, 662] on span "Show 7 more" at bounding box center [797, 661] width 65 height 16
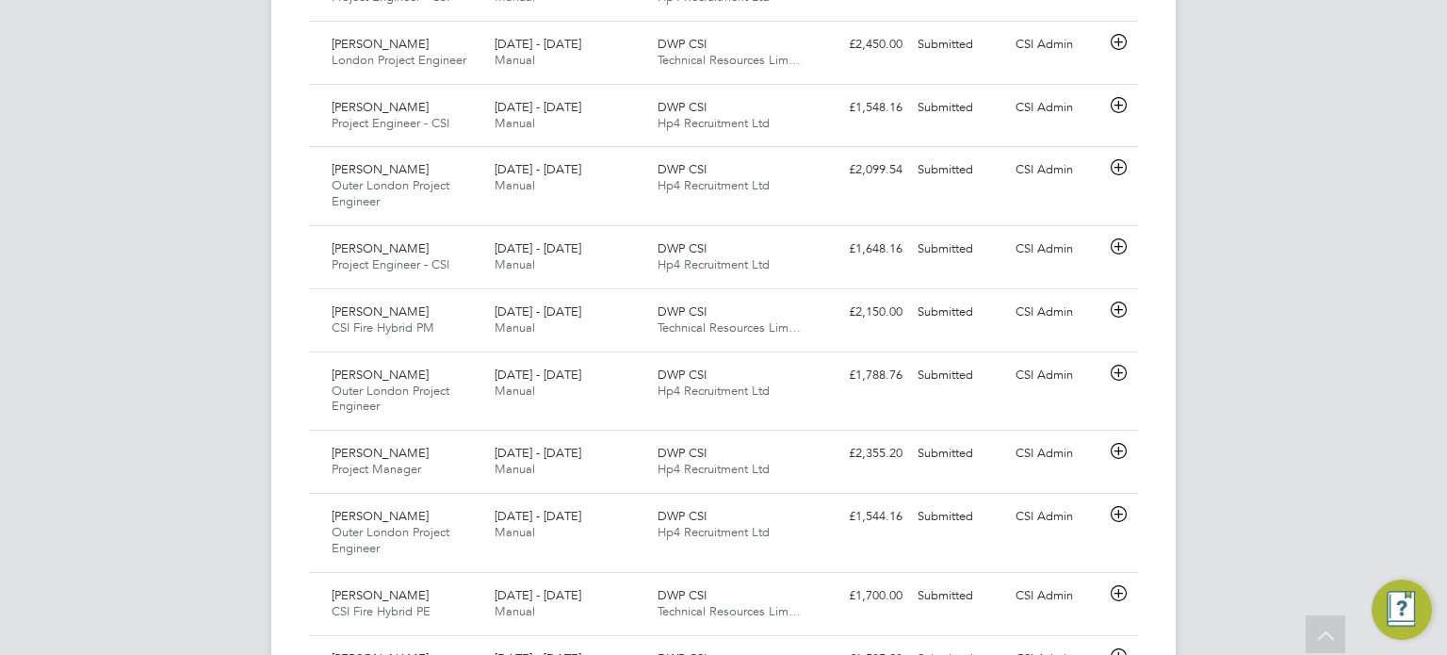
scroll to position [939, 0]
